Goal: Information Seeking & Learning: Learn about a topic

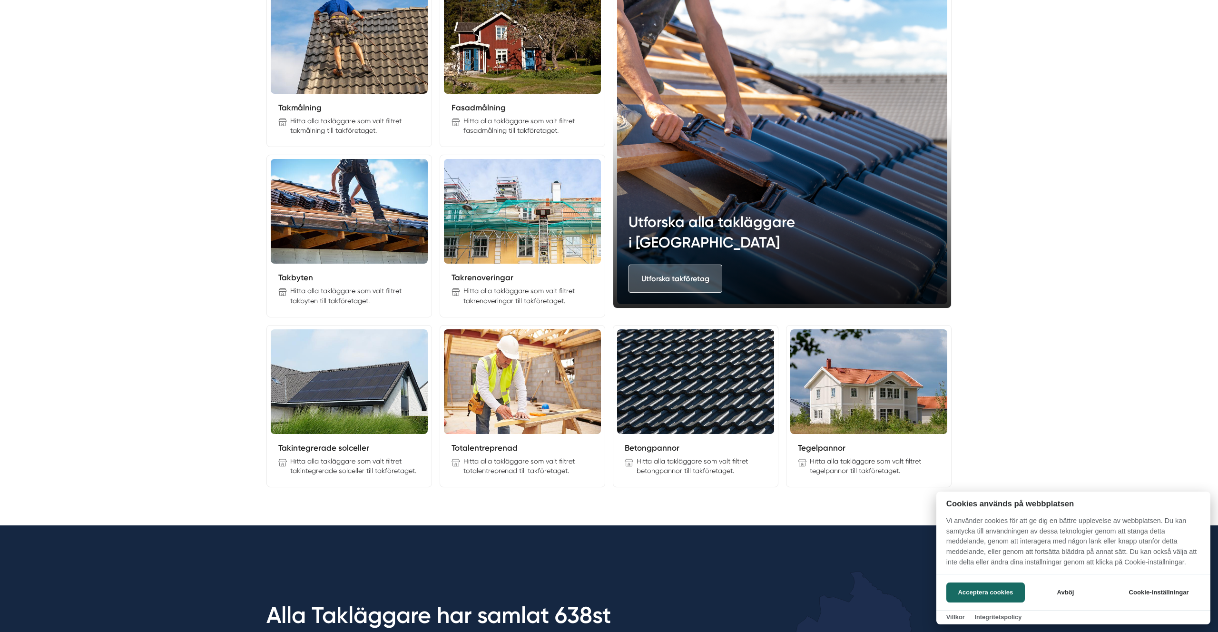
scroll to position [1090, 0]
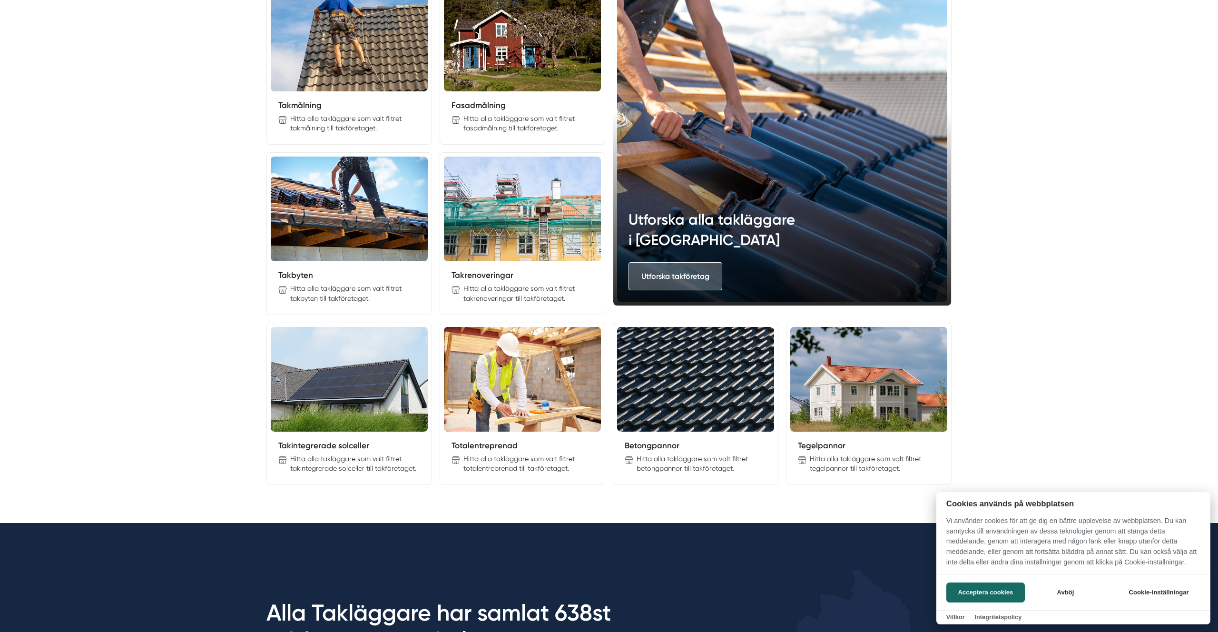
click at [237, 429] on div at bounding box center [609, 316] width 1218 height 632
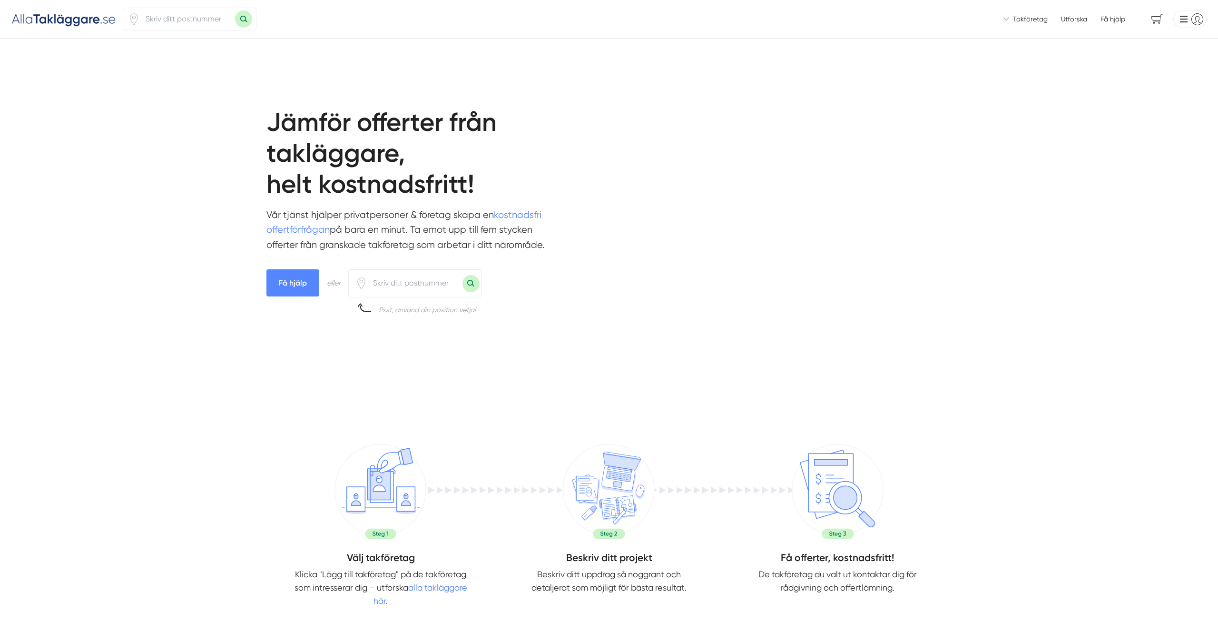
scroll to position [1090, 0]
